Goal: Answer question/provide support: Answer question/provide support

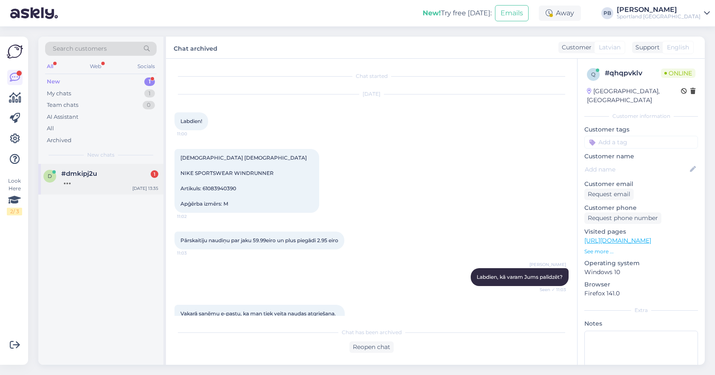
click at [122, 169] on div "d #dmkipj2u [DATE] 13:35" at bounding box center [100, 179] width 125 height 31
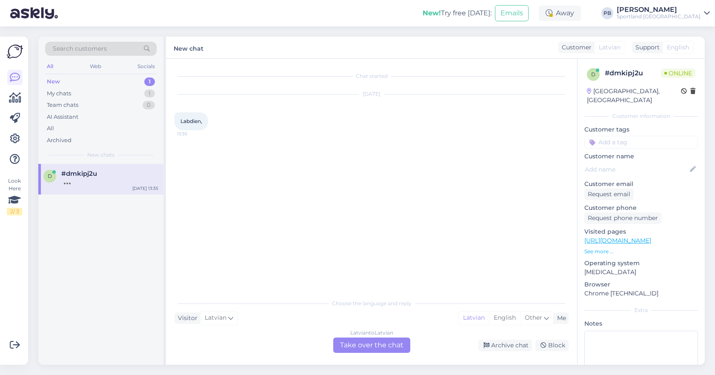
click at [386, 343] on div "Latvian to Latvian Take over the chat" at bounding box center [371, 344] width 77 height 15
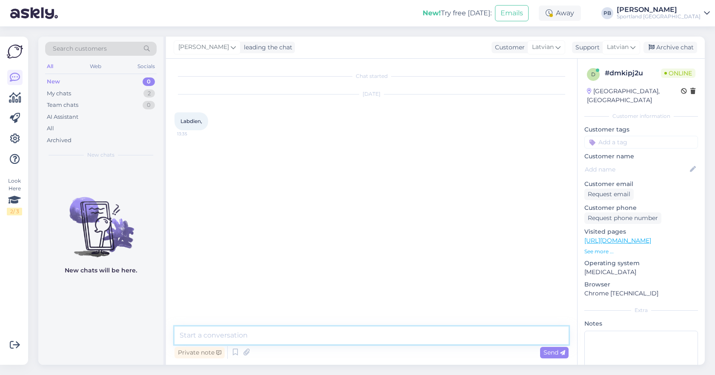
click at [293, 330] on textarea at bounding box center [371, 335] width 394 height 18
type textarea "Labdien. Kā varam Jums palīdzēt?"
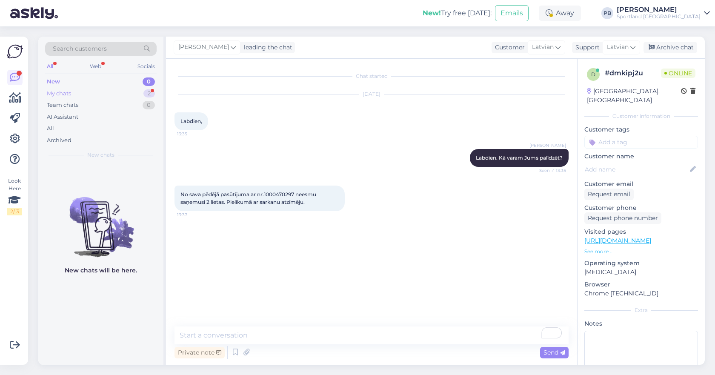
click at [120, 92] on div "My chats 2" at bounding box center [100, 94] width 111 height 12
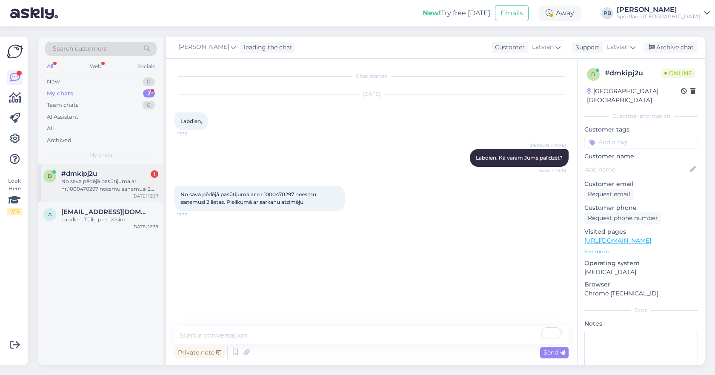
click at [126, 181] on div "No sava pēdējā pasūtījuma ar nr.1000470297 neesmu saņemusi 2 lietas. Pielikumā …" at bounding box center [109, 184] width 97 height 15
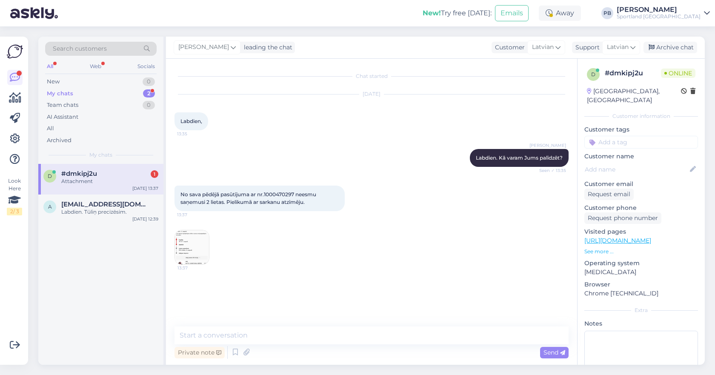
click at [189, 242] on img at bounding box center [192, 247] width 34 height 34
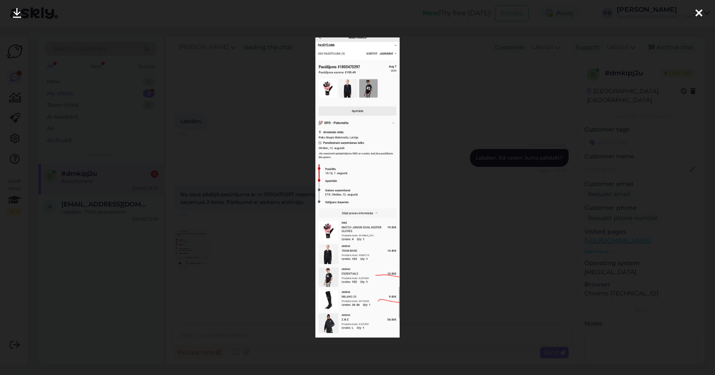
click at [489, 91] on div at bounding box center [357, 187] width 715 height 375
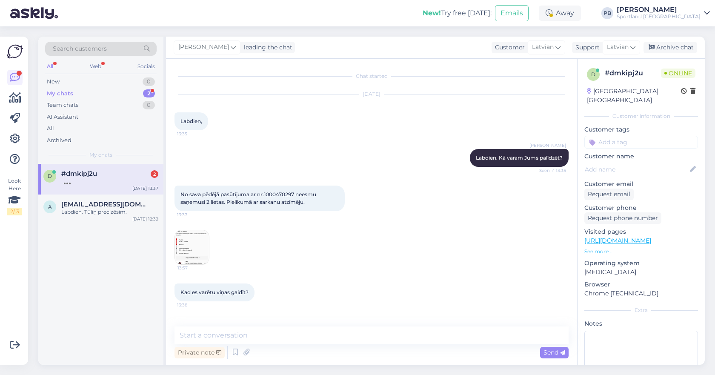
click at [286, 195] on span "No sava pēdējā pasūtījuma ar nr.1000470297 neesmu saņemusi 2 lietas. Pielikumā …" at bounding box center [248, 198] width 137 height 14
copy span "1000470297"
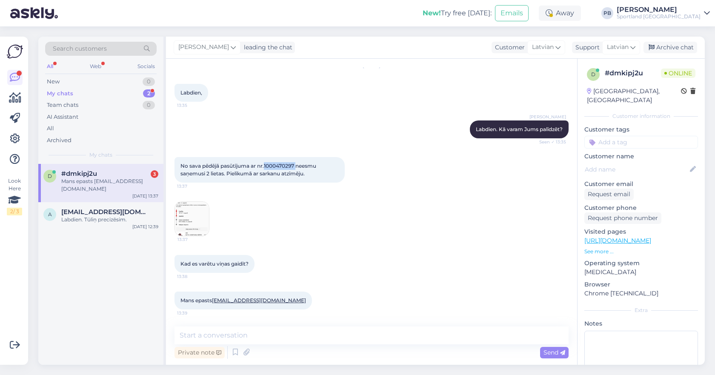
click at [188, 226] on img at bounding box center [192, 219] width 34 height 34
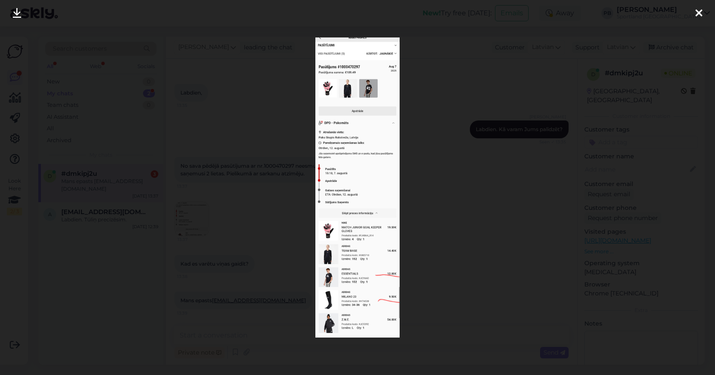
click at [509, 207] on div at bounding box center [357, 187] width 715 height 375
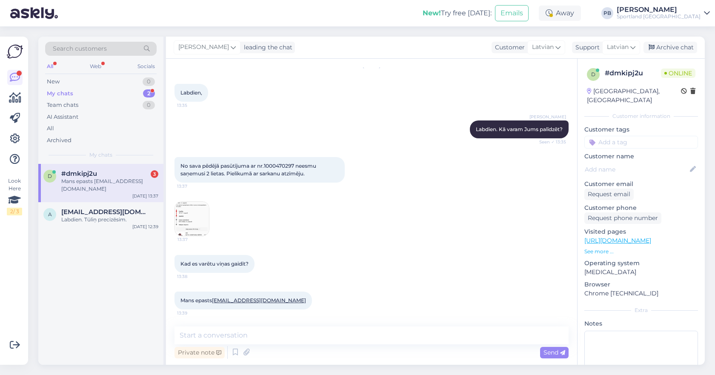
click at [255, 356] on div "Private note Send" at bounding box center [371, 352] width 394 height 16
click at [244, 340] on textarea "To enrich screen reader interactions, please activate Accessibility in Grammarl…" at bounding box center [371, 335] width 394 height 18
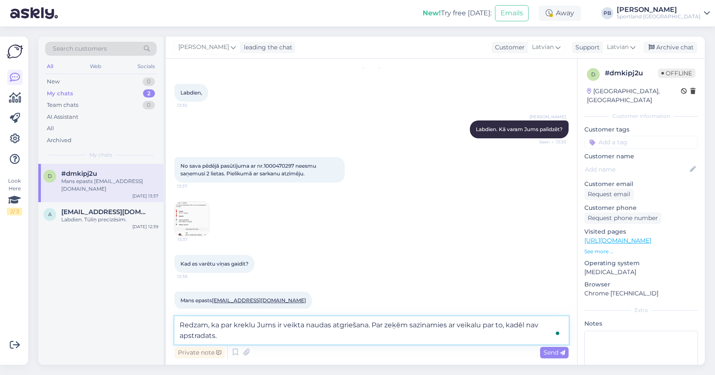
type textarea "Redzam, ka par kreklu Jums ir veikta naudas atgriešana. Par zeķēm sazinamies ar…"
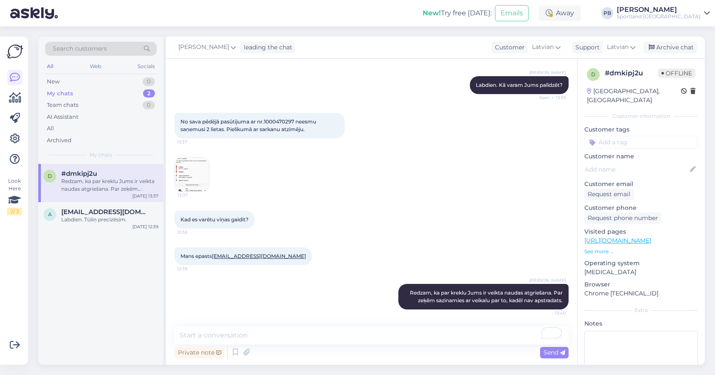
click at [337, 276] on div "[PERSON_NAME] Redzam, ka par kreklu Jums ir veikta naudas atgriešana. Par zeķēm…" at bounding box center [371, 296] width 394 height 44
